Goal: Transaction & Acquisition: Purchase product/service

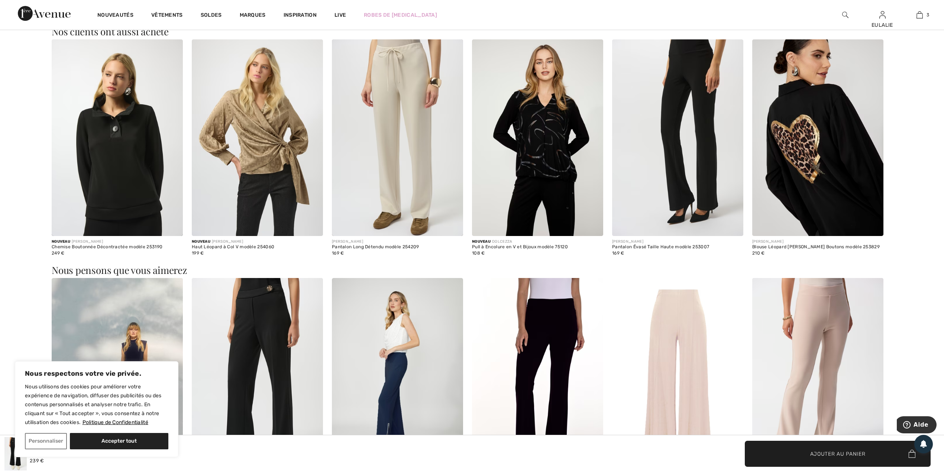
scroll to position [693, 0]
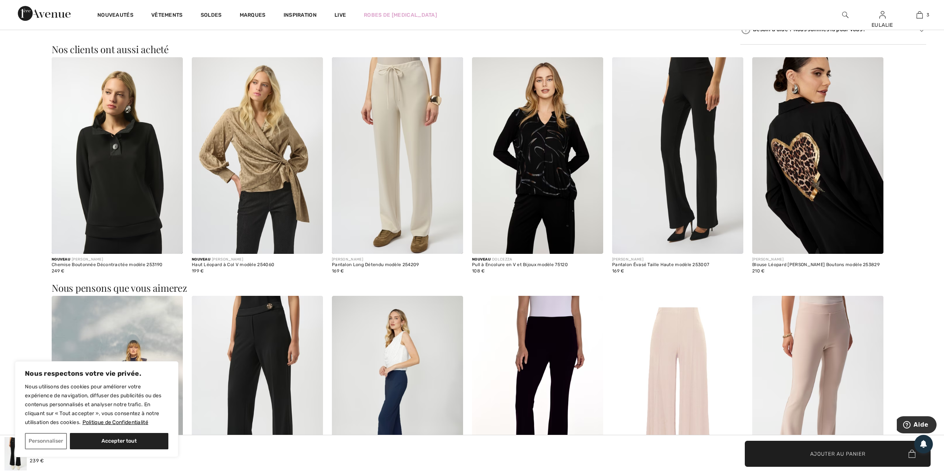
click at [260, 183] on img at bounding box center [257, 155] width 131 height 197
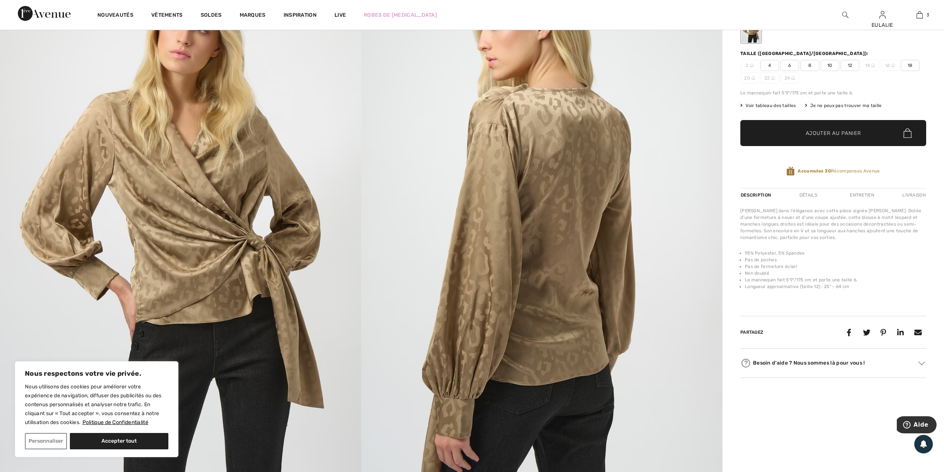
scroll to position [99, 0]
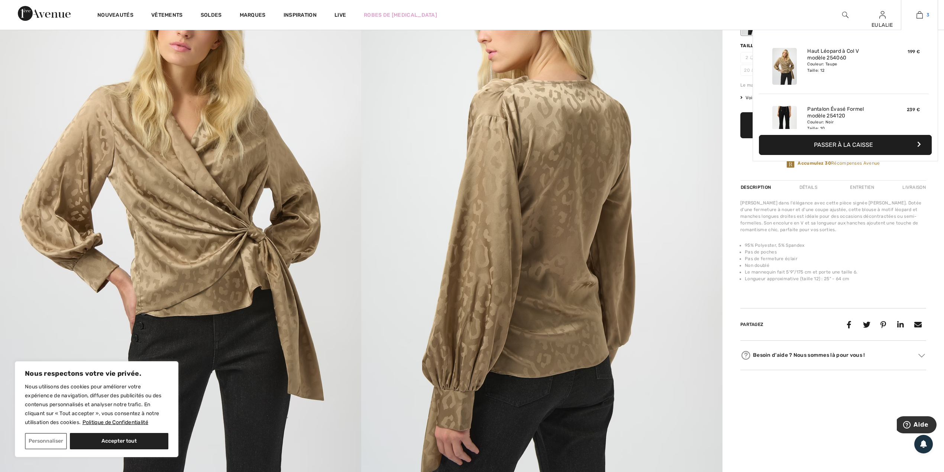
click at [920, 15] on img at bounding box center [919, 14] width 6 height 9
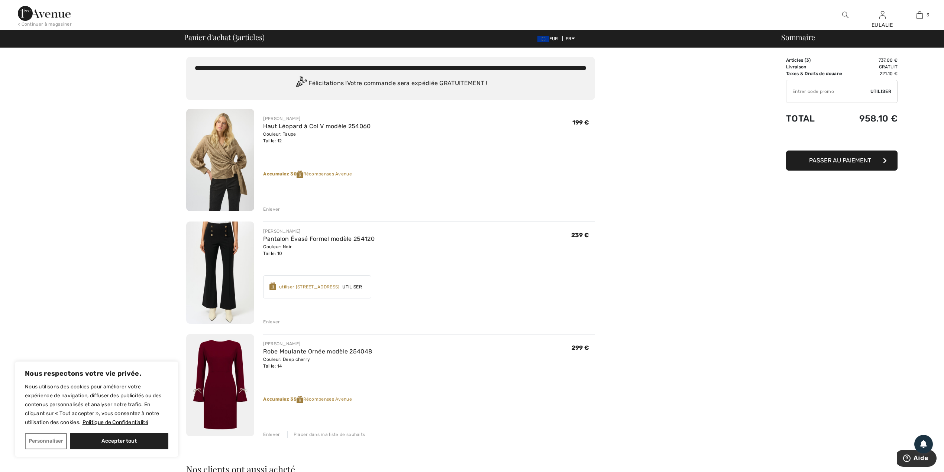
click at [223, 380] on img at bounding box center [220, 385] width 68 height 102
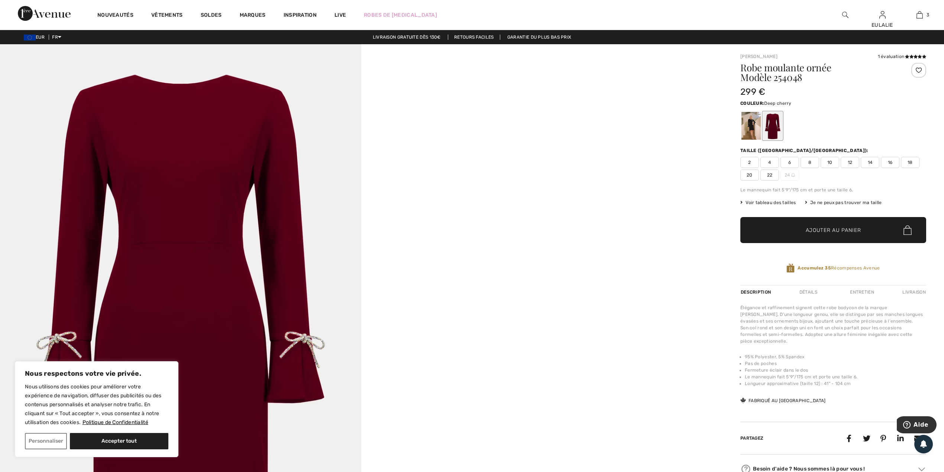
click at [220, 265] on img at bounding box center [180, 315] width 361 height 542
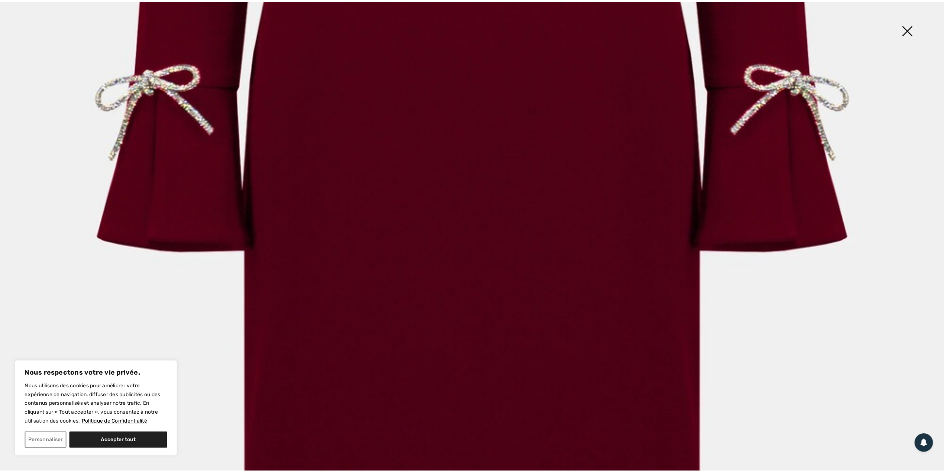
scroll to position [941, 0]
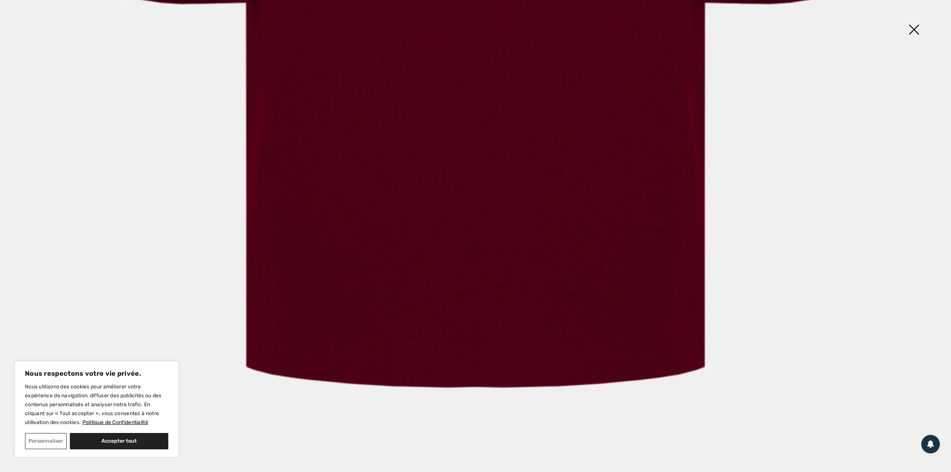
click at [911, 28] on img at bounding box center [913, 30] width 37 height 38
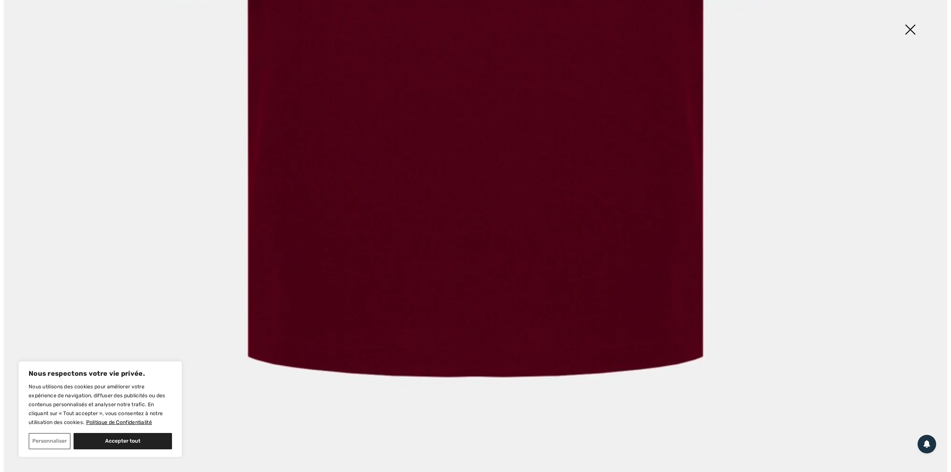
scroll to position [932, 0]
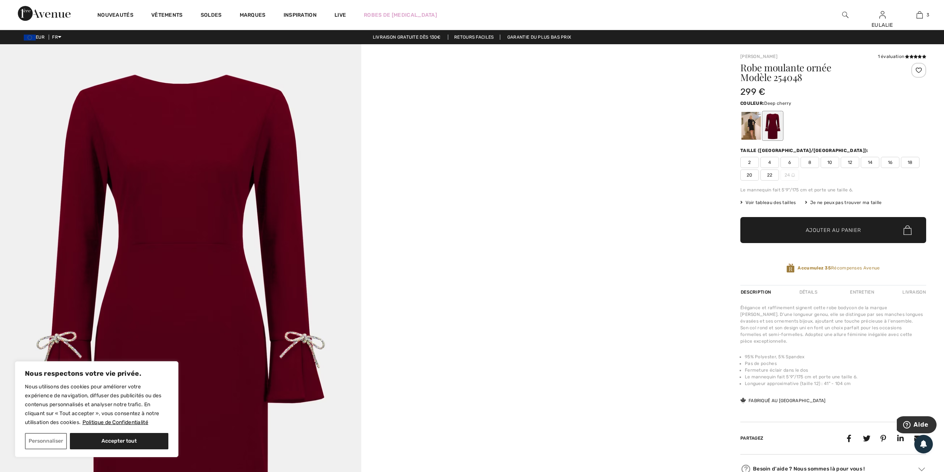
click at [137, 166] on img at bounding box center [180, 315] width 361 height 542
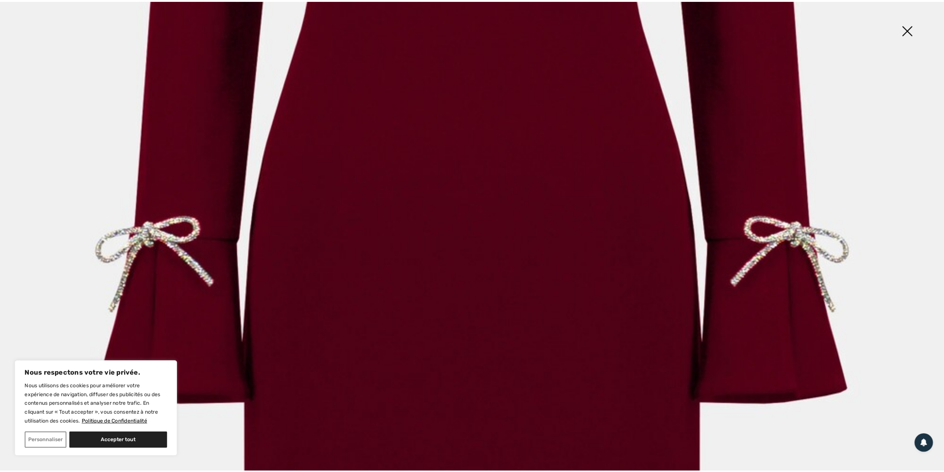
scroll to position [536, 0]
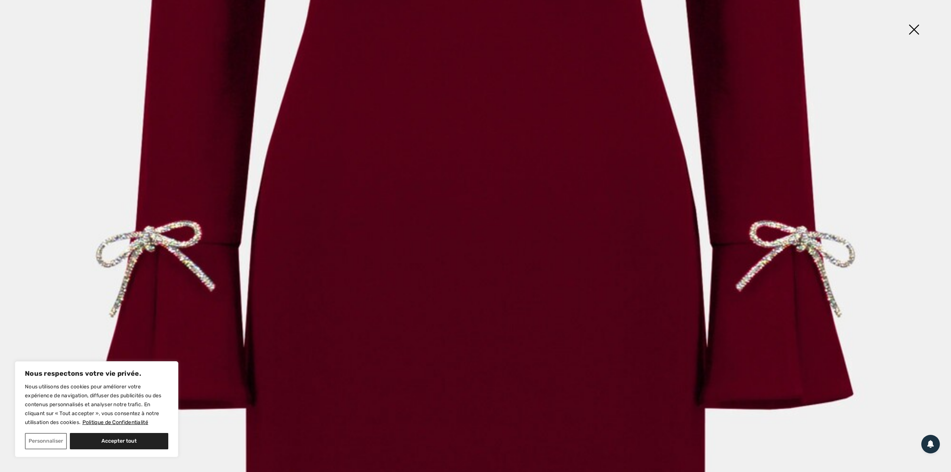
click at [913, 27] on img at bounding box center [913, 30] width 37 height 38
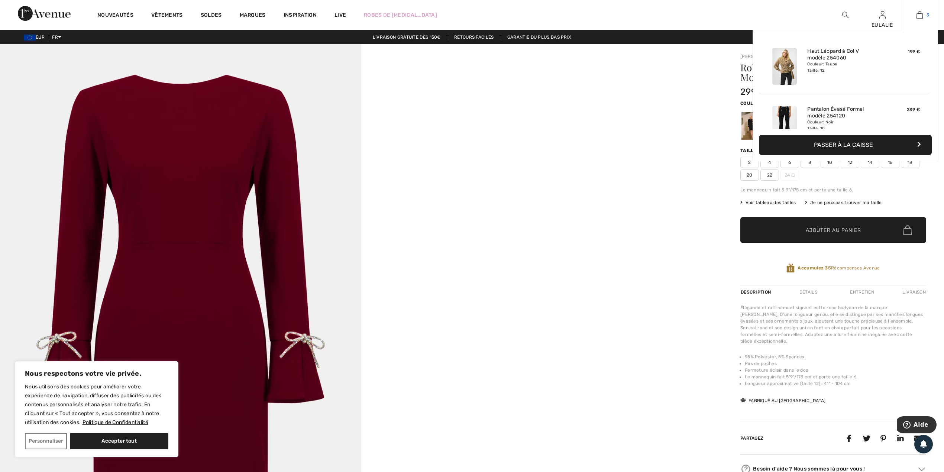
click at [921, 16] on img at bounding box center [919, 14] width 6 height 9
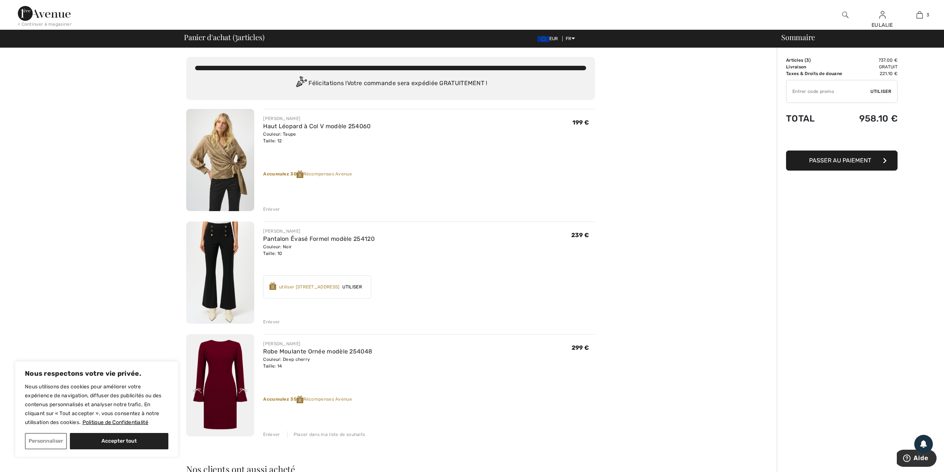
click at [532, 350] on div "[PERSON_NAME] Robe Moulante Ornée modèle 254048 Couleur: Deep cherry Taille: 14…" at bounding box center [429, 354] width 332 height 29
click at [393, 298] on div "Accumulez [STREET_ADDRESS] ✔ utiliser 800 Récompenses Avenue Utiliser Enlever" at bounding box center [429, 283] width 332 height 29
click at [22, 11] on img at bounding box center [44, 13] width 53 height 15
